Goal: Find specific page/section: Find specific page/section

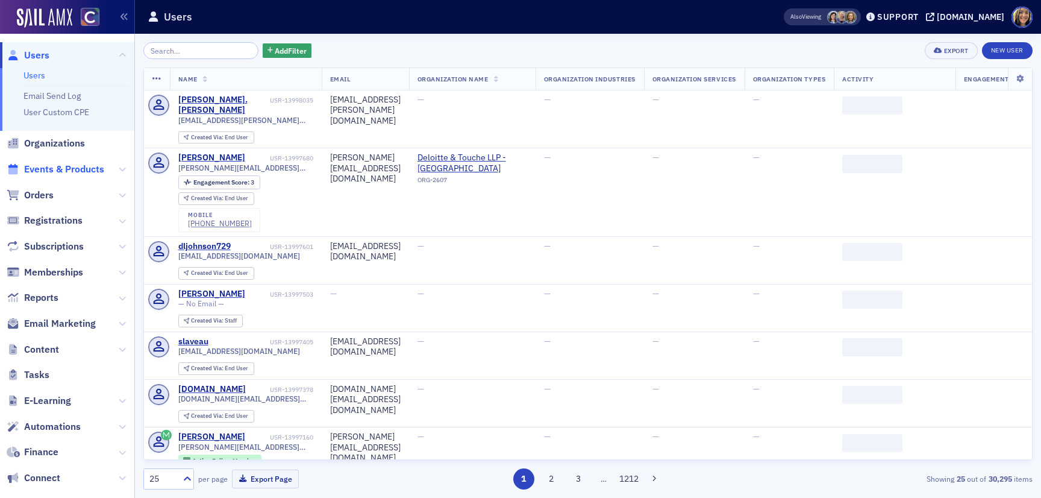
click at [49, 168] on span "Events & Products" at bounding box center [64, 169] width 80 height 13
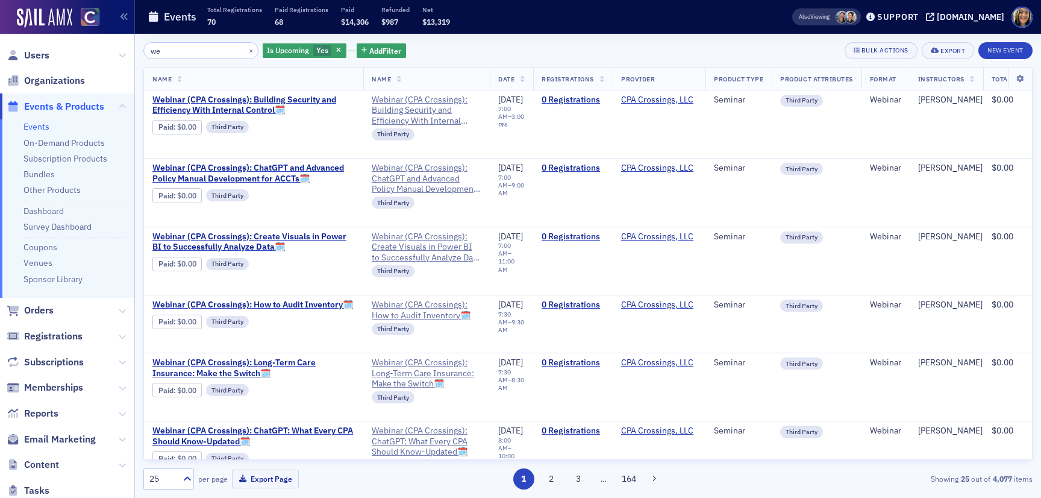
type input "w"
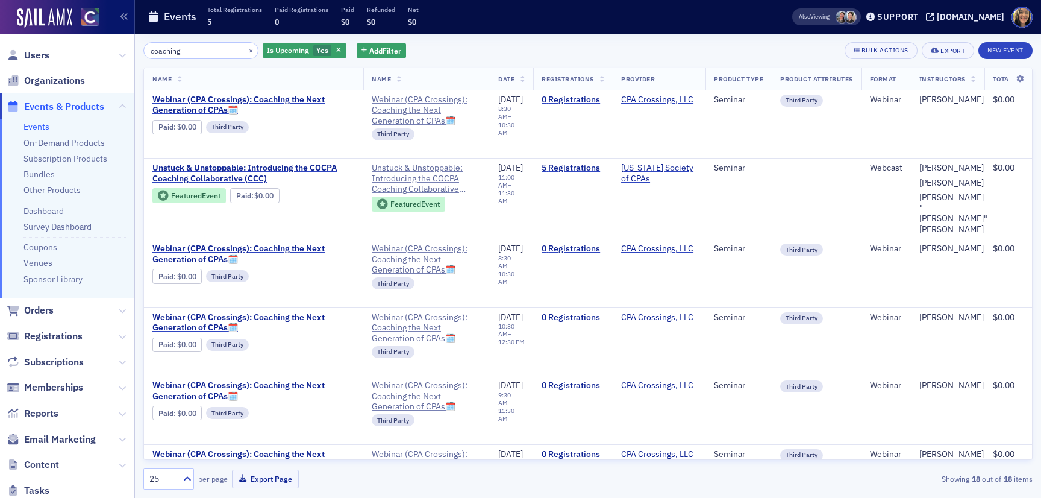
type input "coaching"
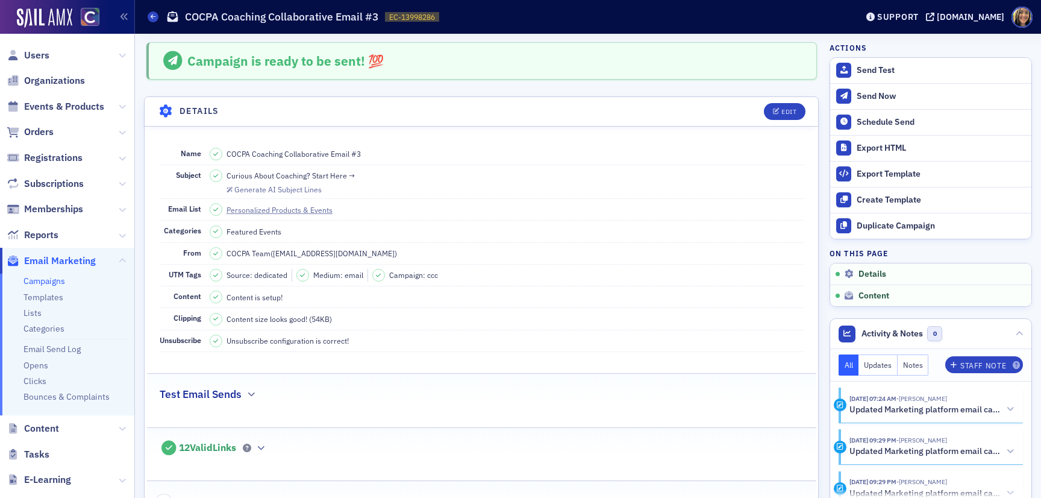
scroll to position [473, 0]
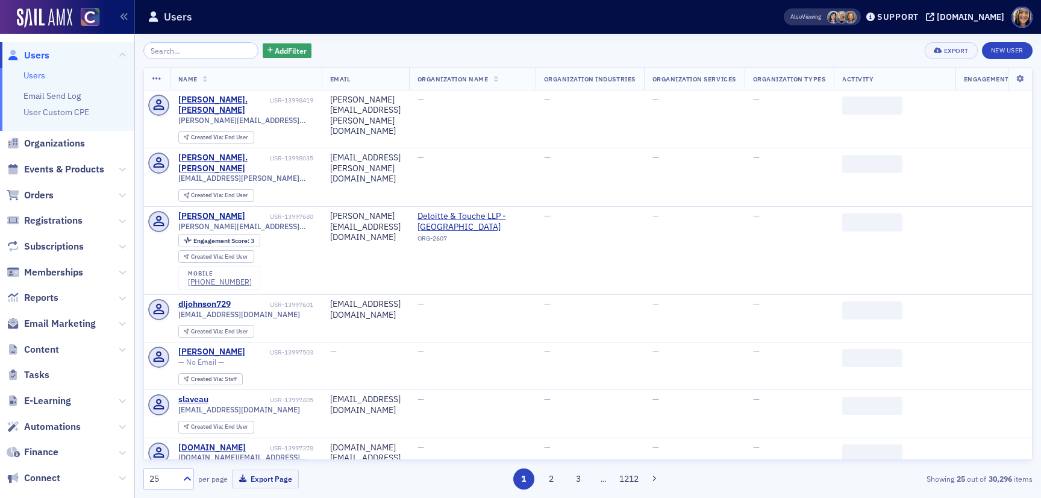
click at [76, 163] on span "Events & Products" at bounding box center [64, 169] width 80 height 13
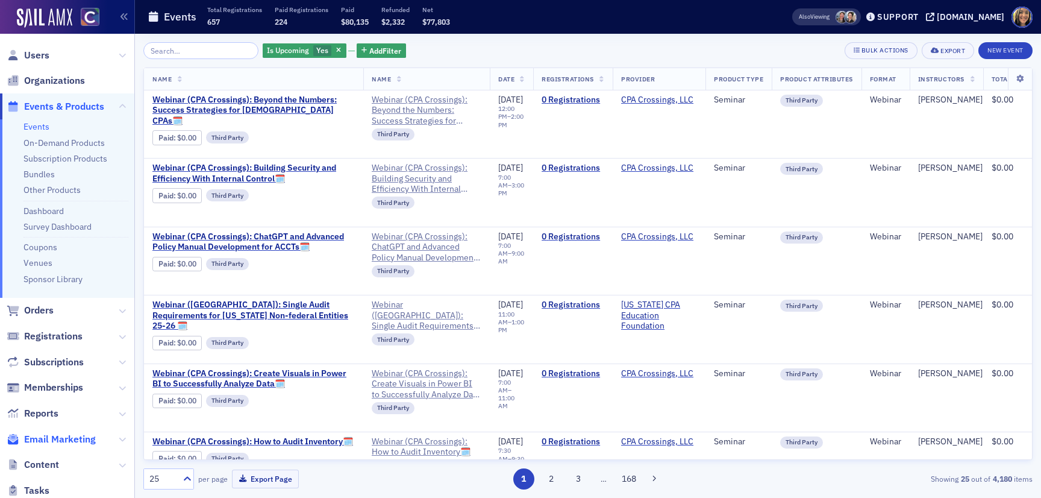
click at [57, 440] on span "Email Marketing" at bounding box center [60, 438] width 72 height 13
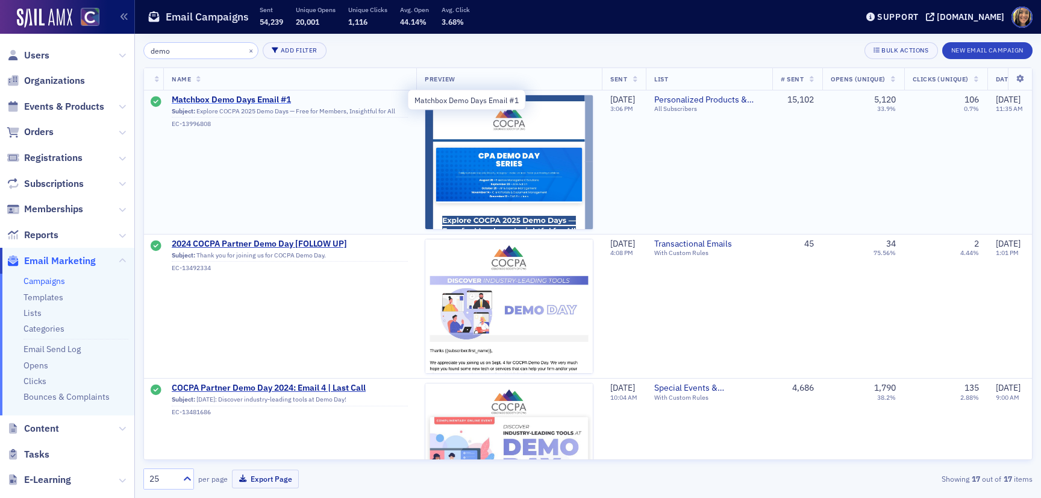
type input "demo"
click at [255, 102] on span "Matchbox Demo Days Email #1" at bounding box center [290, 100] width 236 height 11
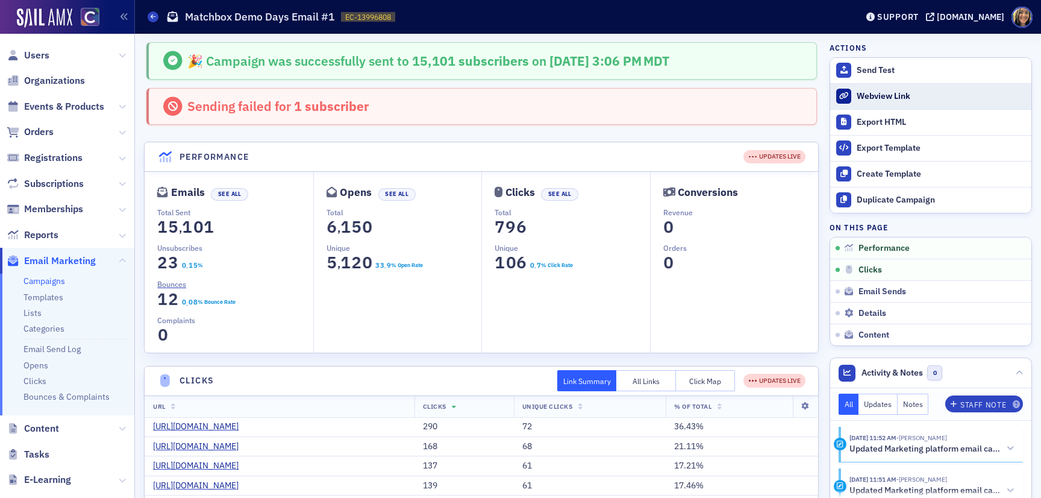
click at [894, 96] on div "Webview Link" at bounding box center [941, 96] width 169 height 11
click at [64, 249] on span "Email Marketing" at bounding box center [67, 261] width 134 height 26
click at [64, 254] on span "Email Marketing" at bounding box center [60, 260] width 72 height 13
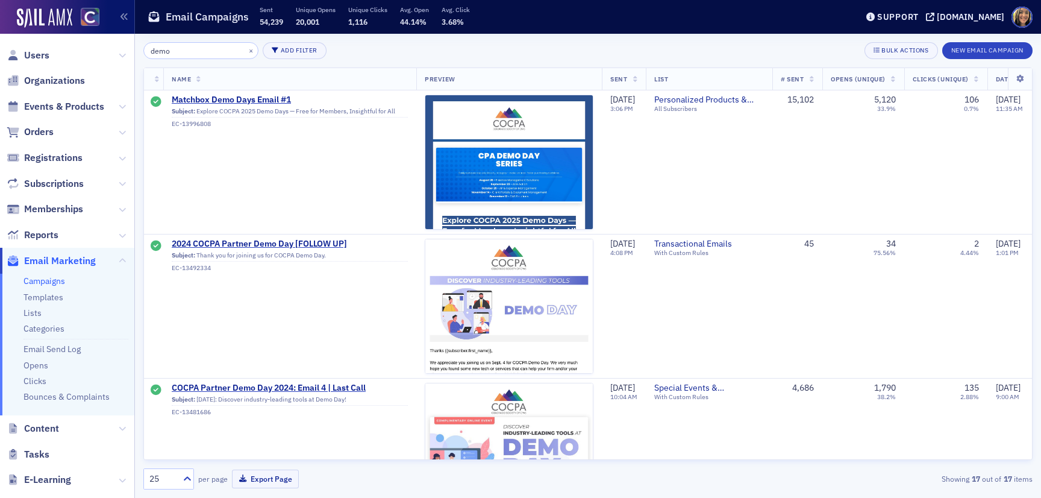
click at [219, 49] on input "demo" at bounding box center [200, 50] width 115 height 17
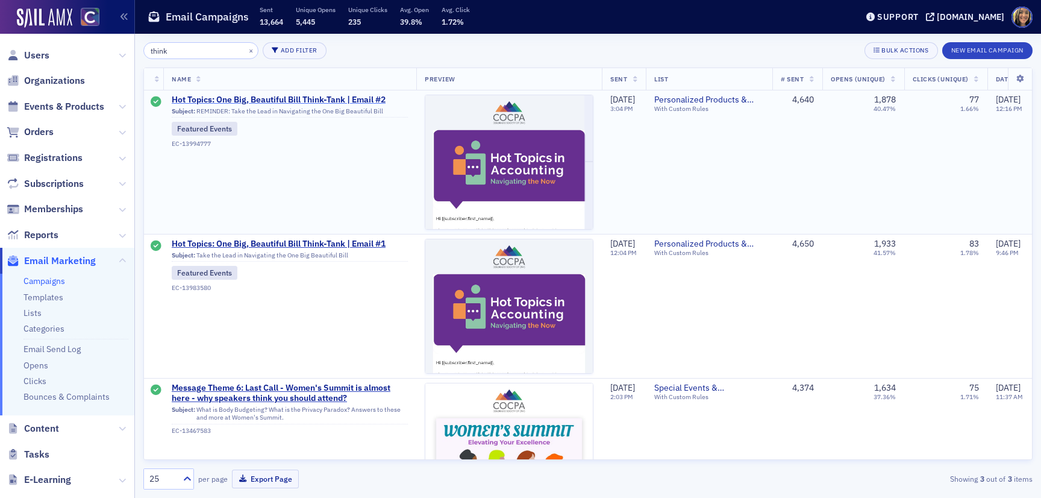
type input "think"
click at [296, 99] on span "Hot Topics: One Big, Beautiful Bill Think-Tank | Email #2" at bounding box center [290, 100] width 236 height 11
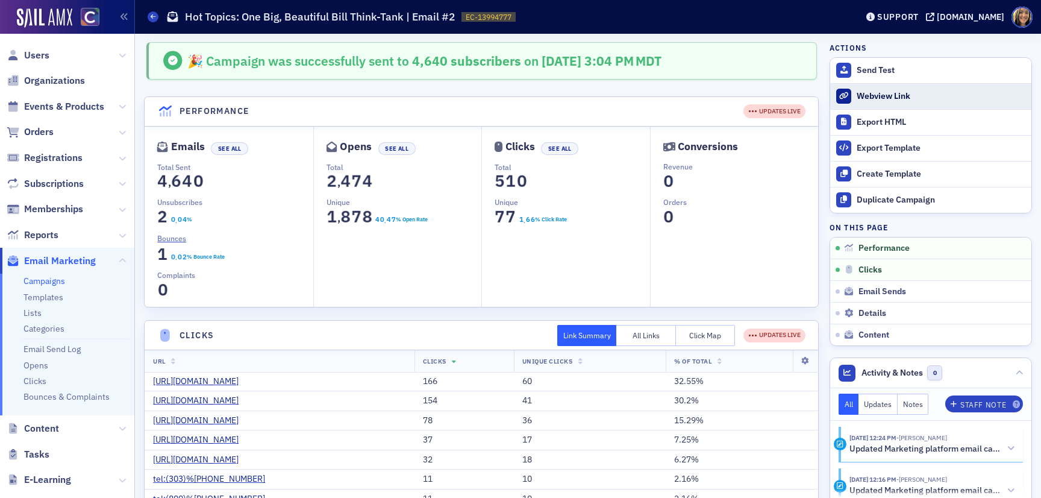
click at [899, 98] on div "Webview Link" at bounding box center [941, 96] width 169 height 11
